Goal: Task Accomplishment & Management: Complete application form

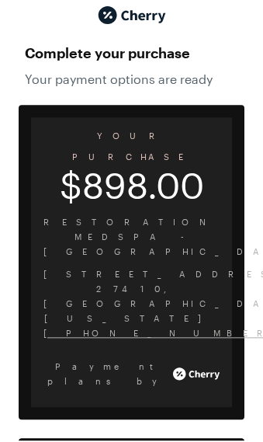
scroll to position [38, 0]
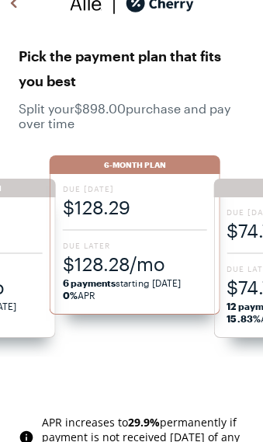
click at [132, 202] on span "$128.29" at bounding box center [135, 207] width 144 height 26
click at [137, 216] on span "$128.29" at bounding box center [135, 207] width 144 height 26
click at [137, 262] on span "$128.28/mo" at bounding box center [135, 264] width 144 height 26
click at [149, 201] on span "$128.29" at bounding box center [135, 207] width 144 height 26
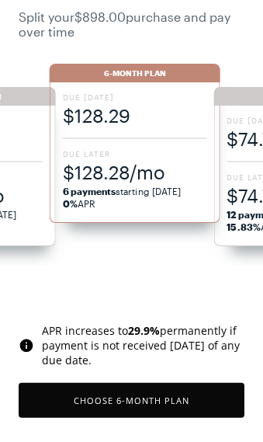
scroll to position [131, 0]
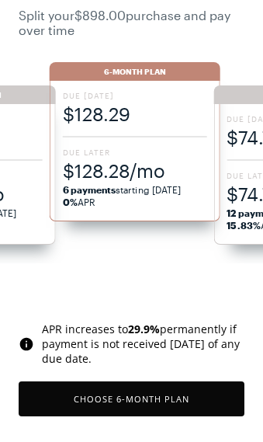
click at [30, 411] on button "Choose 6 -Month Plan" at bounding box center [132, 398] width 226 height 35
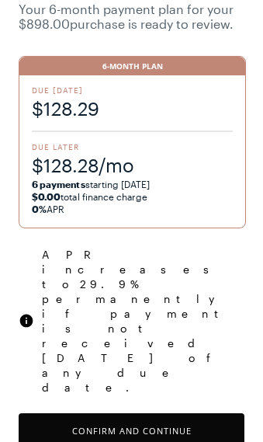
click at [151, 413] on button "Confirm and Continue" at bounding box center [132, 430] width 226 height 35
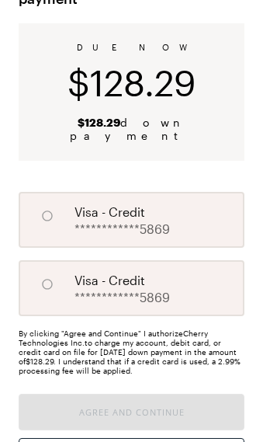
click at [47, 203] on input "A" at bounding box center [47, 216] width 26 height 26
radio input "true"
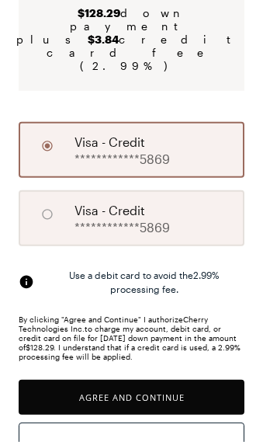
scroll to position [222, 0]
click at [175, 380] on button "Agree and Continue" at bounding box center [132, 397] width 226 height 35
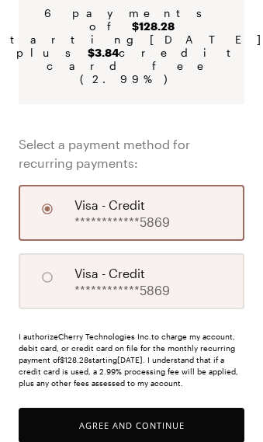
click at [169, 408] on button "Agree and Continue" at bounding box center [132, 425] width 226 height 35
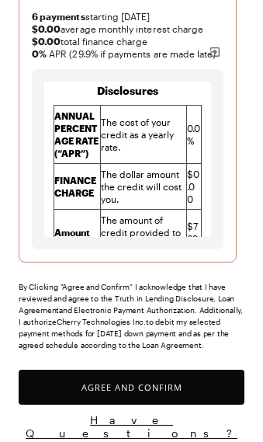
scroll to position [1796, 0]
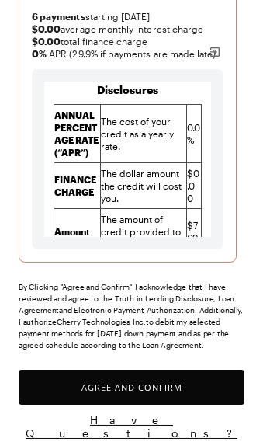
click at [152, 392] on button "Agree and Confirm" at bounding box center [132, 387] width 226 height 35
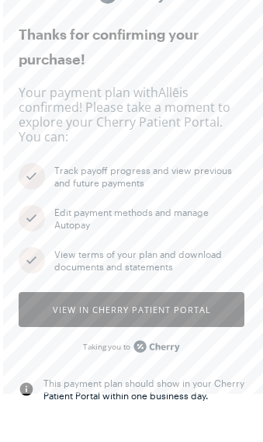
scroll to position [60, 0]
